Goal: Task Accomplishment & Management: Manage account settings

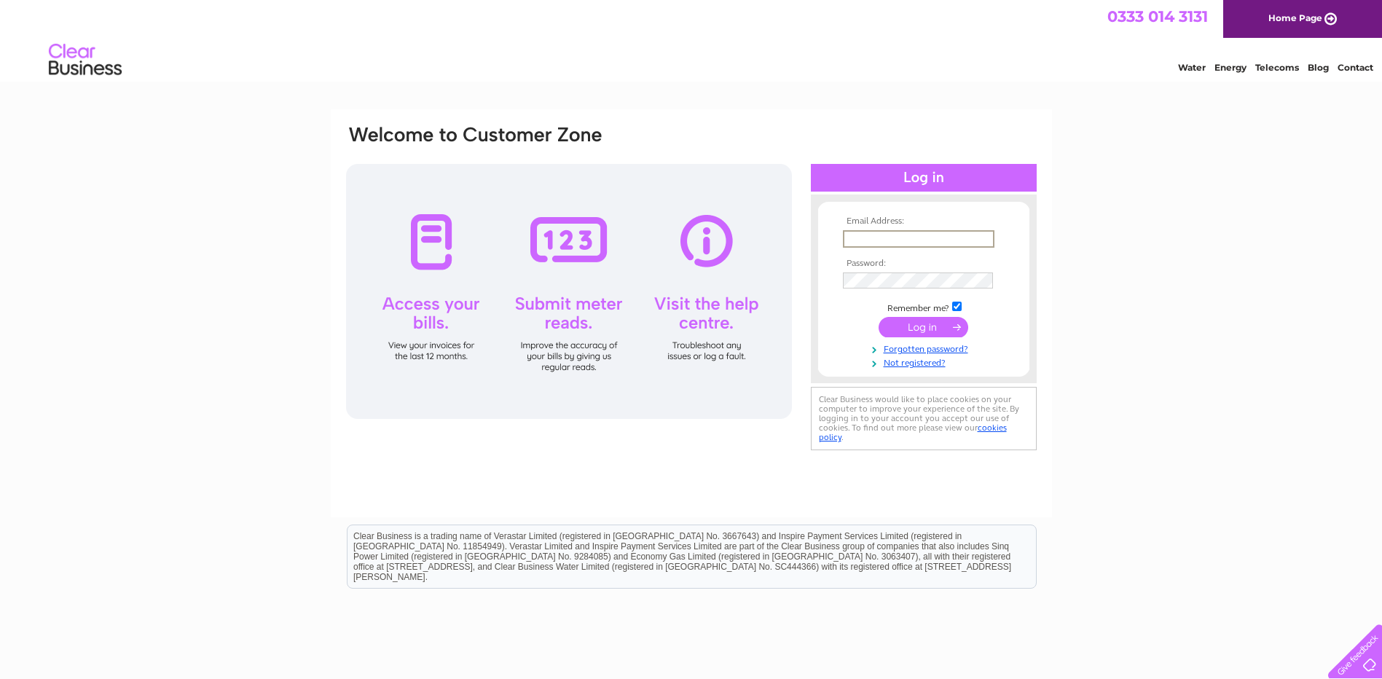
click at [872, 237] on input "text" at bounding box center [919, 238] width 152 height 17
type input "R"
type input "tina.bayley@oddfellows.co.uk"
click at [933, 332] on input "submit" at bounding box center [924, 327] width 90 height 20
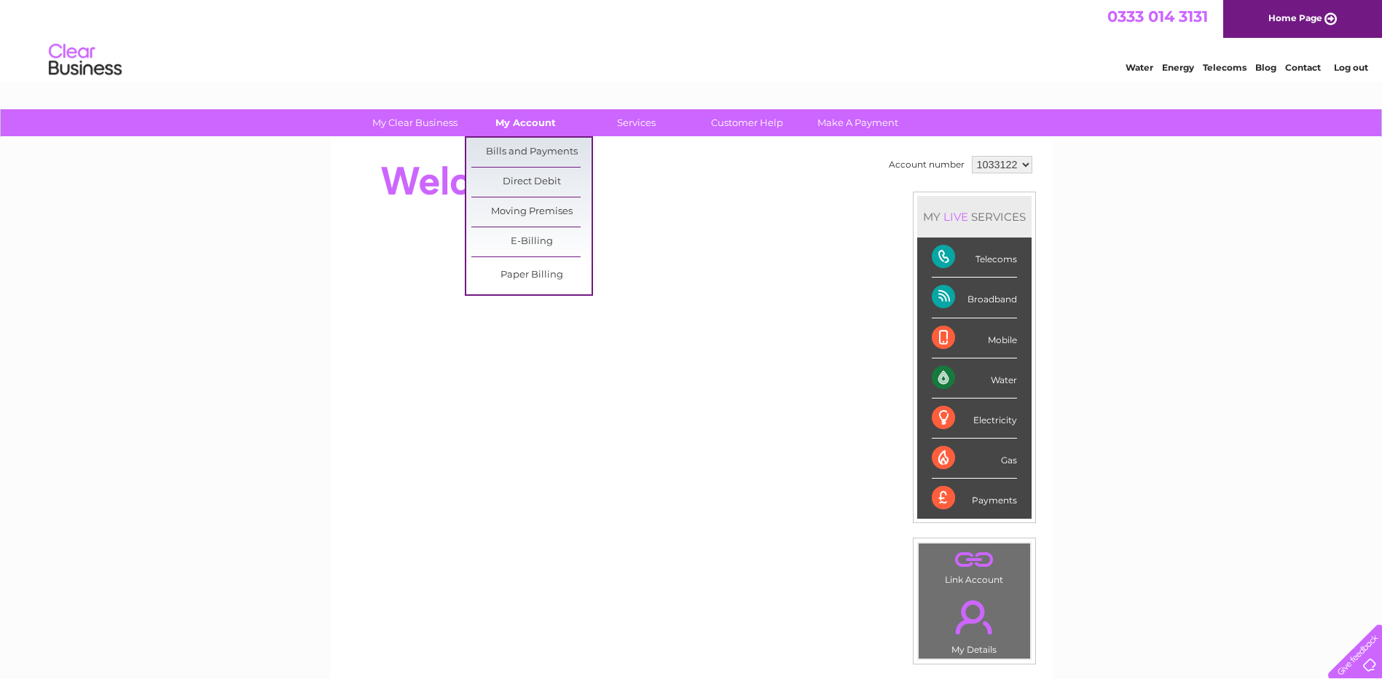
click at [550, 124] on link "My Account" at bounding box center [526, 122] width 120 height 27
click at [551, 141] on link "Bills and Payments" at bounding box center [531, 152] width 120 height 29
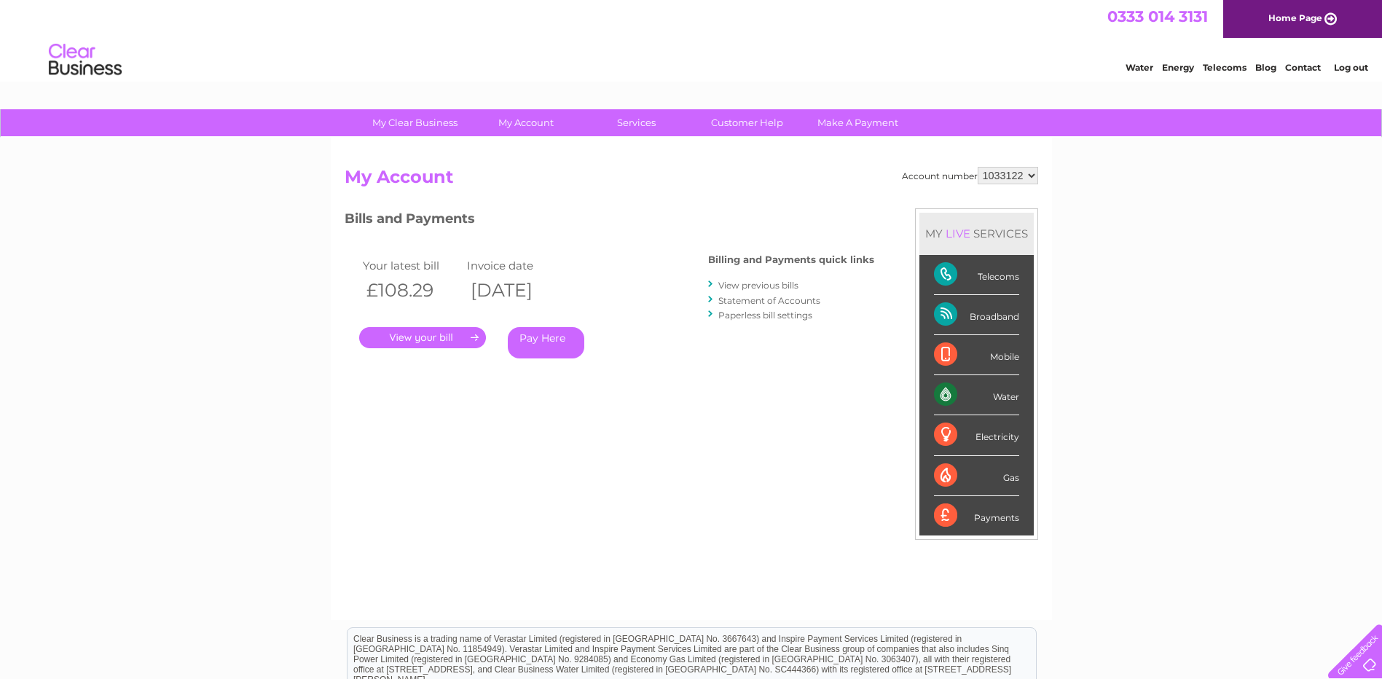
click at [755, 283] on link "View previous bills" at bounding box center [759, 285] width 80 height 11
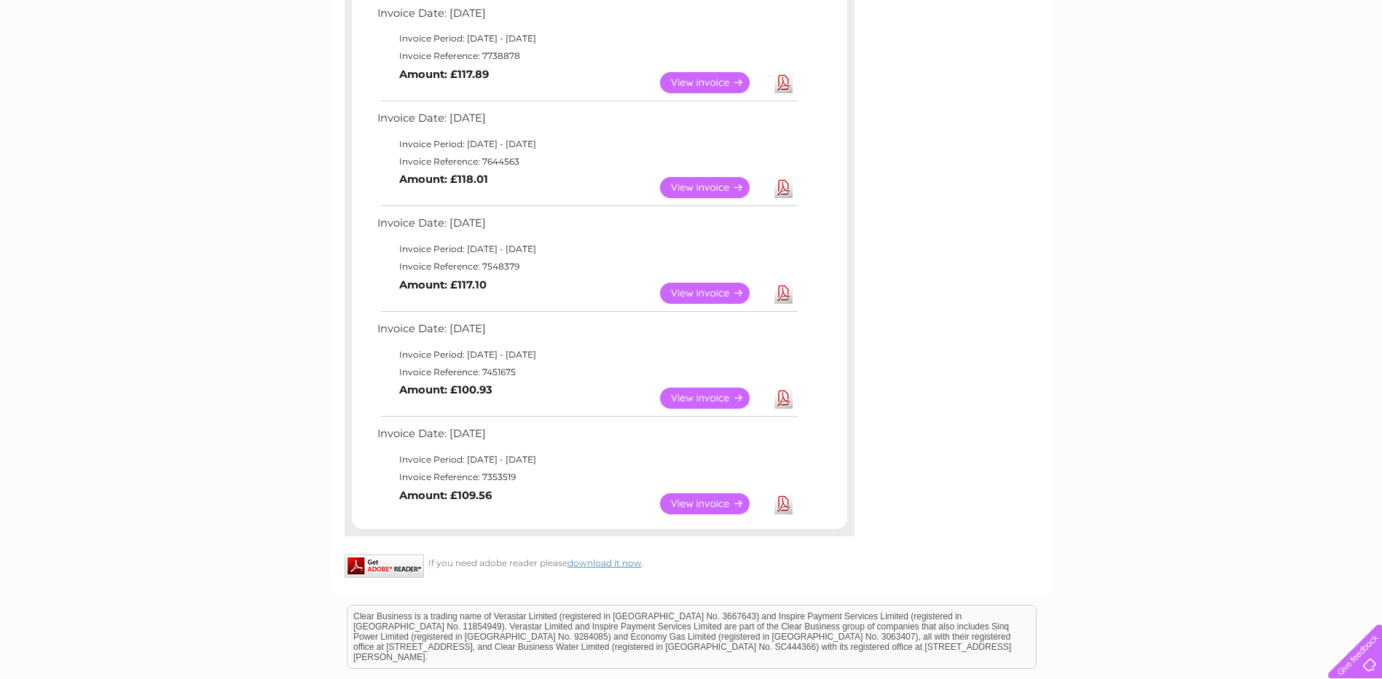
scroll to position [588, 0]
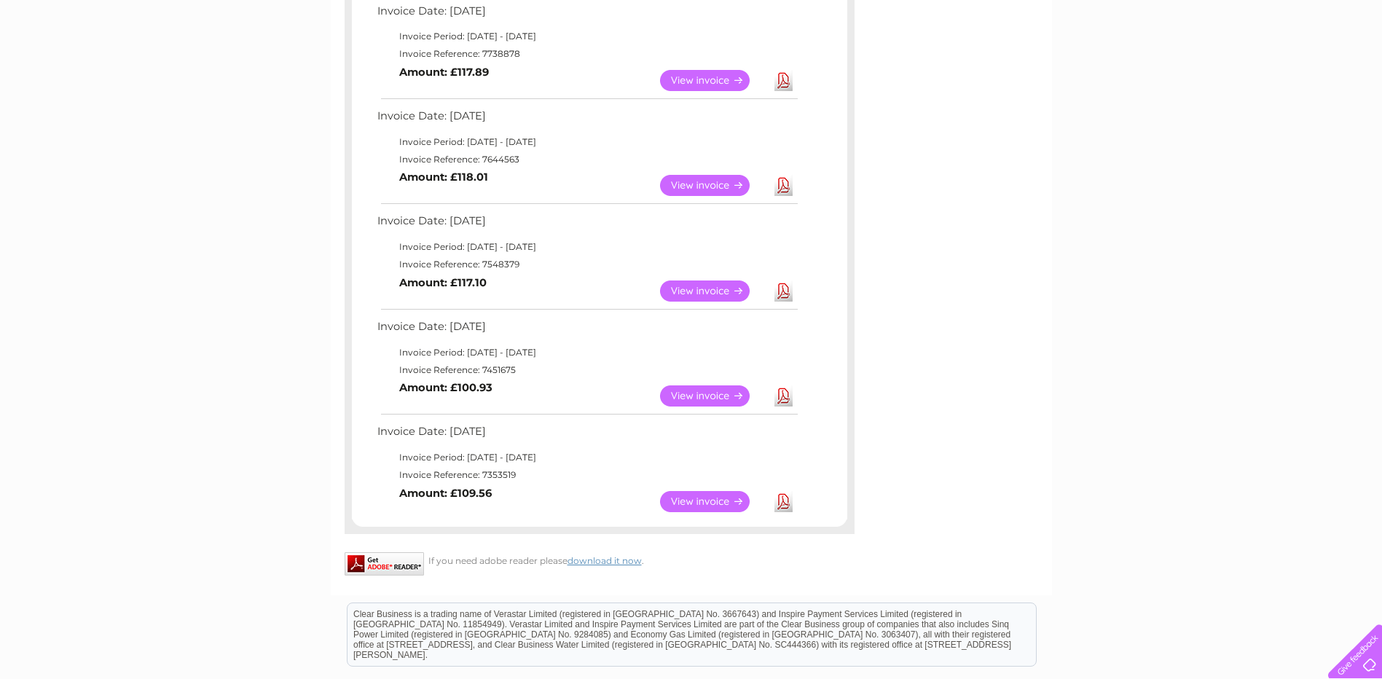
click at [705, 505] on link "View" at bounding box center [713, 501] width 107 height 21
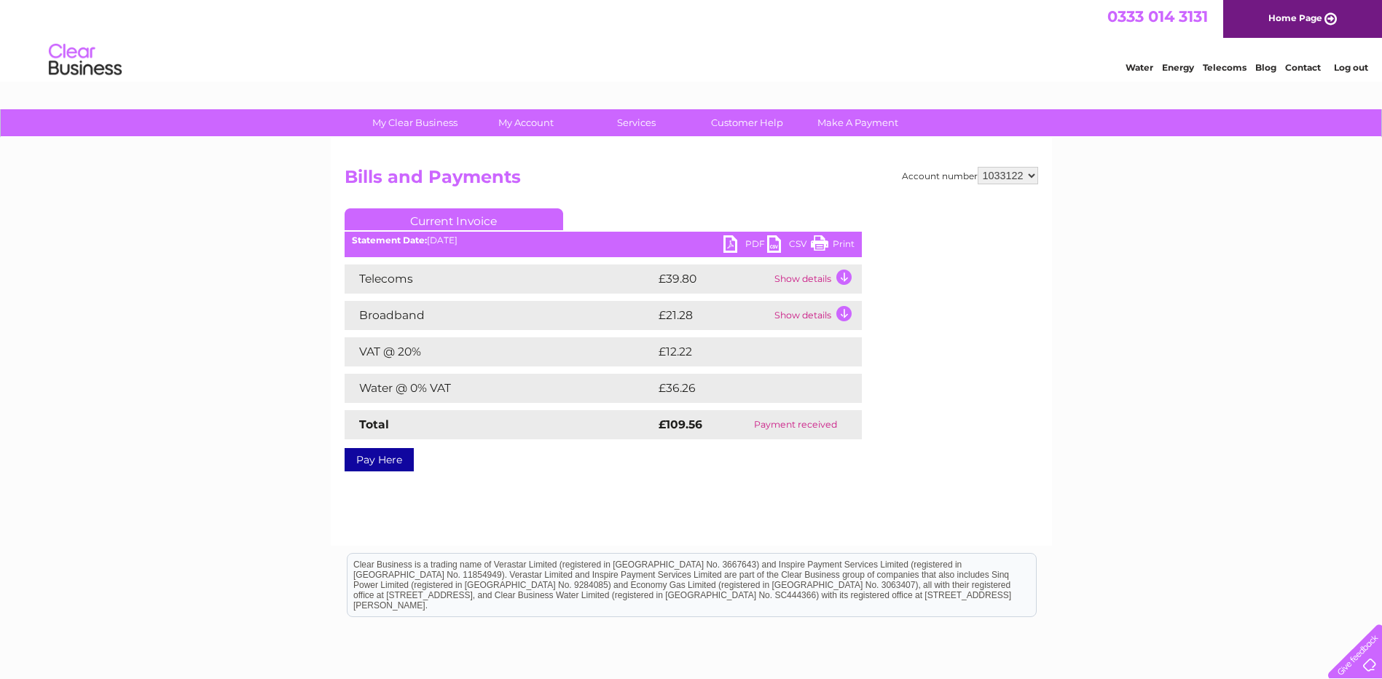
click at [739, 241] on link "PDF" at bounding box center [746, 245] width 44 height 21
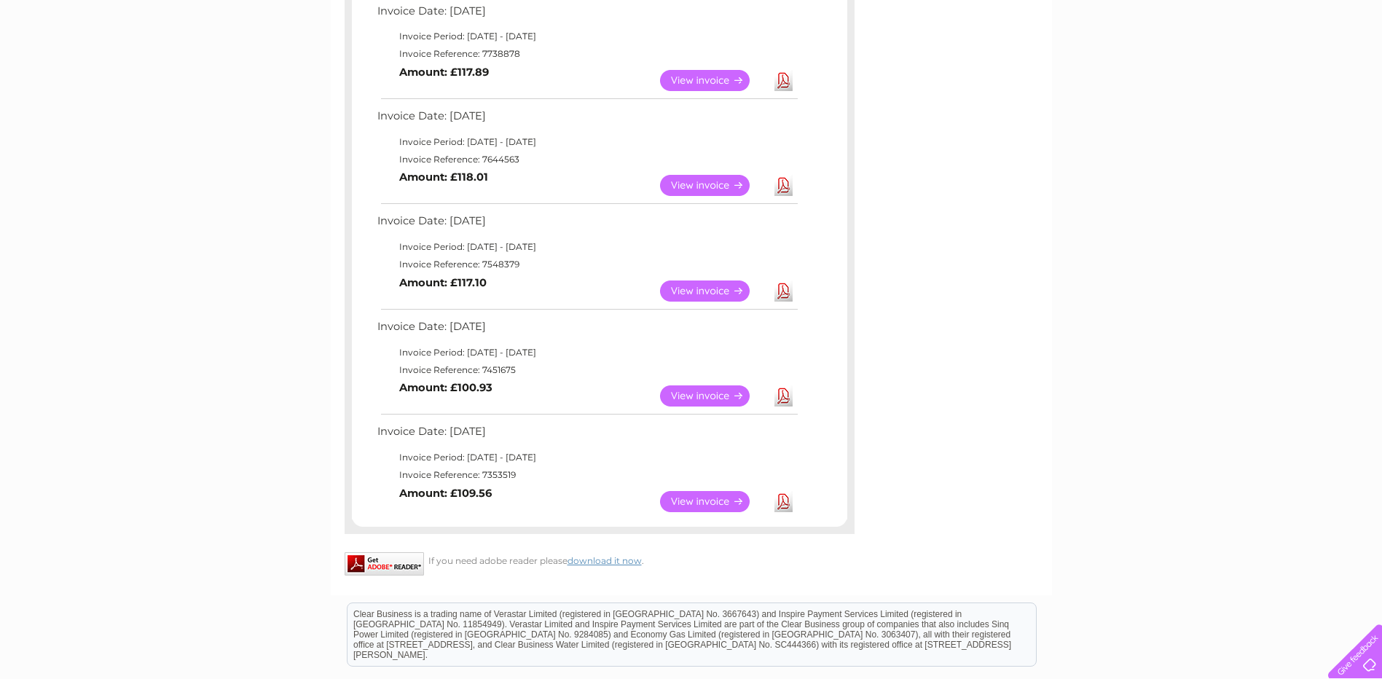
click at [697, 396] on link "View" at bounding box center [713, 395] width 107 height 21
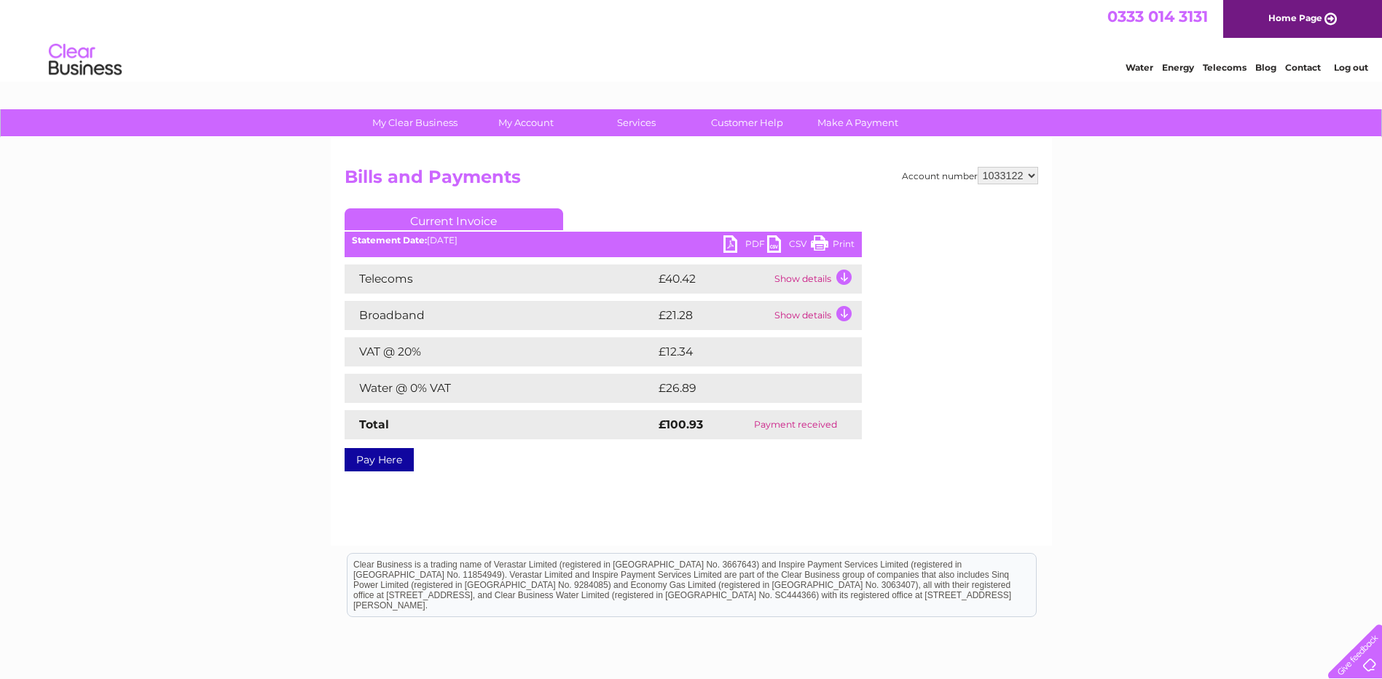
click at [735, 238] on link "PDF" at bounding box center [746, 245] width 44 height 21
